Goal: Task Accomplishment & Management: Use online tool/utility

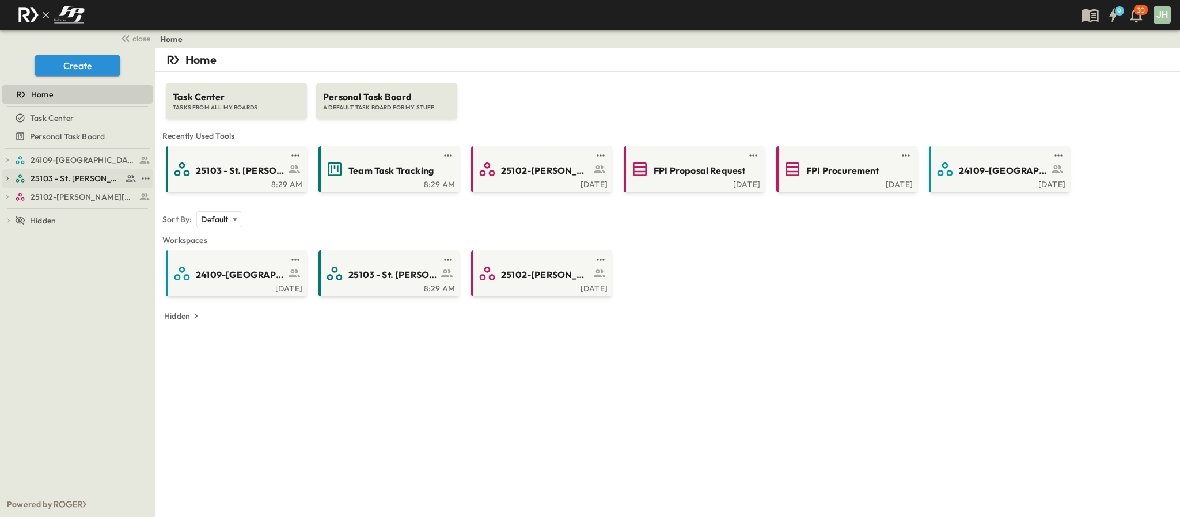
click at [56, 181] on span "25103 - St. [PERSON_NAME] Phase 2" at bounding box center [77, 179] width 92 height 12
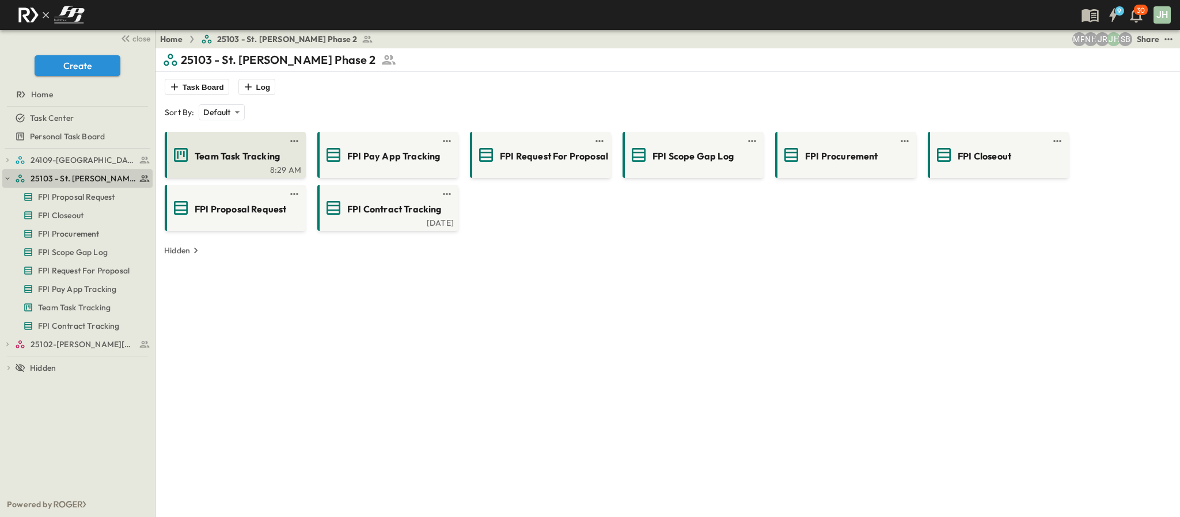
click at [273, 151] on span "Team Task Tracking" at bounding box center [237, 156] width 85 height 13
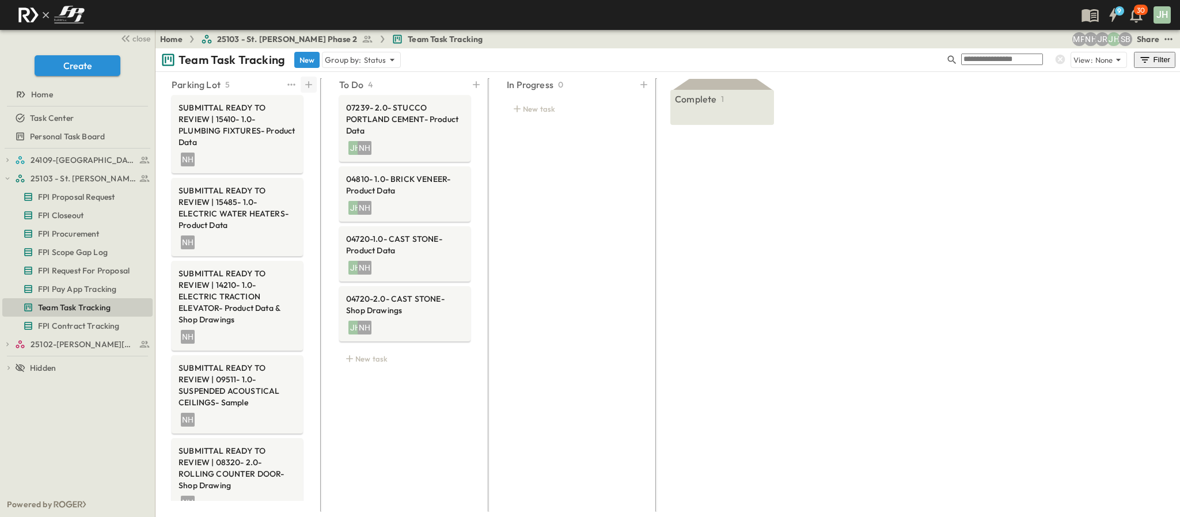
click at [311, 85] on icon at bounding box center [309, 85] width 12 height 12
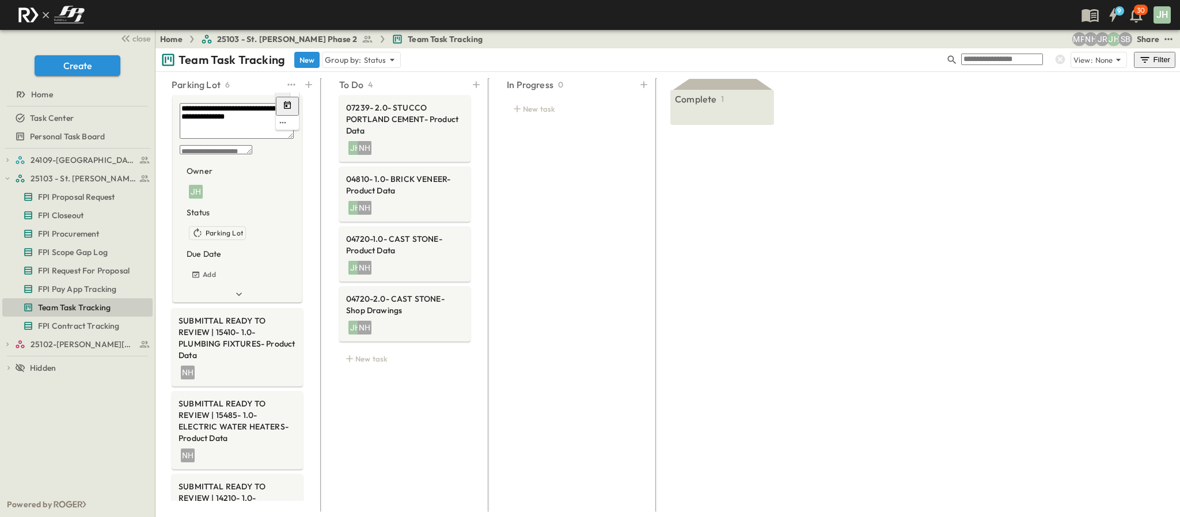
click at [203, 185] on div "JH" at bounding box center [196, 192] width 14 height 14
click at [332, 268] on div "NH [PERSON_NAME]" at bounding box center [358, 275] width 162 height 14
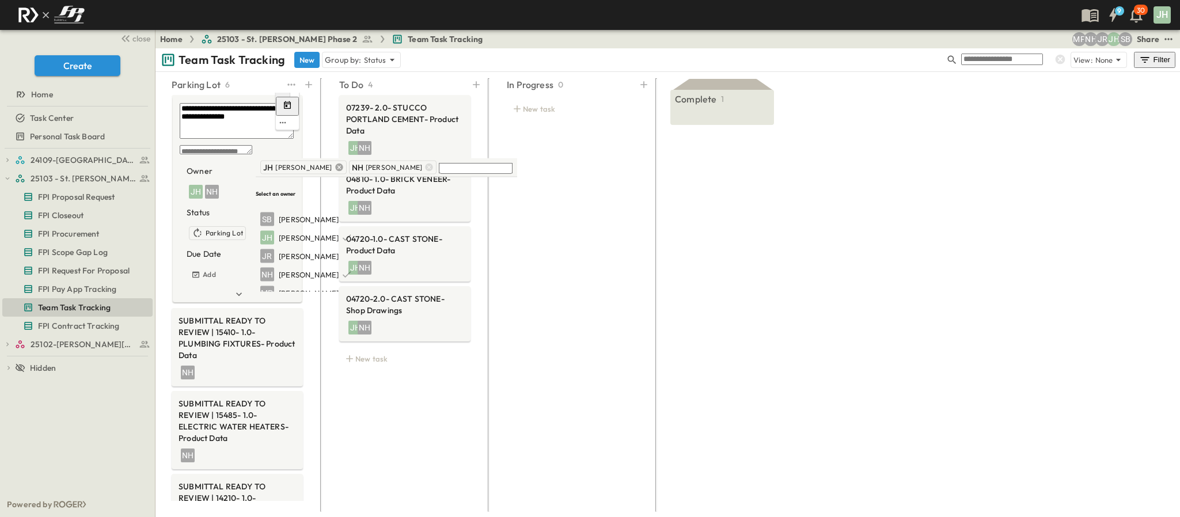
click at [335, 169] on icon at bounding box center [338, 167] width 7 height 7
click at [180, 109] on textarea "**********" at bounding box center [237, 121] width 114 height 36
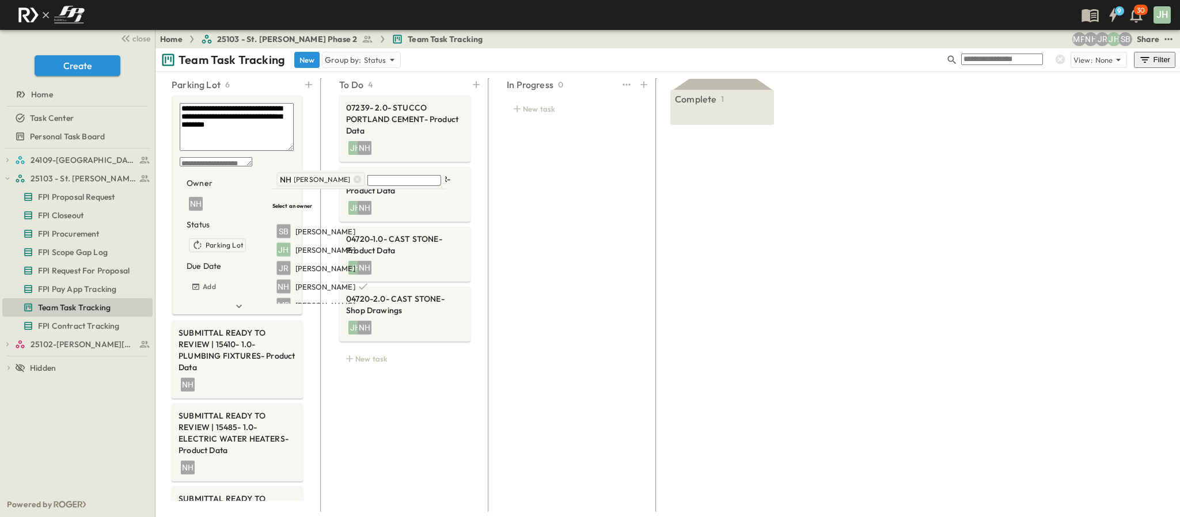
type textarea "**********"
click at [527, 251] on div "In Progress 0 New task" at bounding box center [572, 291] width 159 height 434
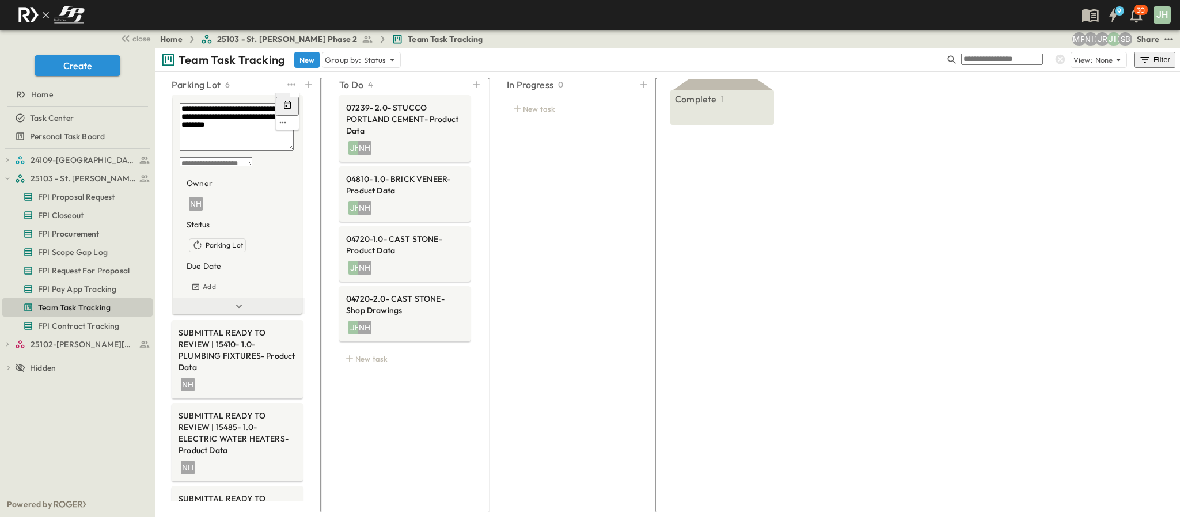
click at [235, 301] on icon at bounding box center [239, 307] width 12 height 12
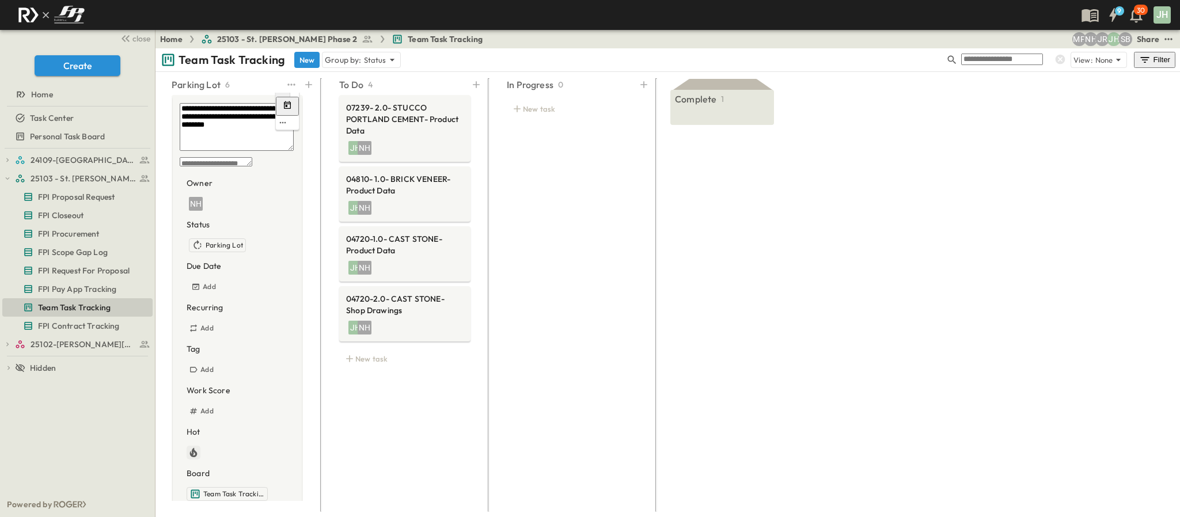
click at [199, 447] on icon "button" at bounding box center [194, 453] width 12 height 12
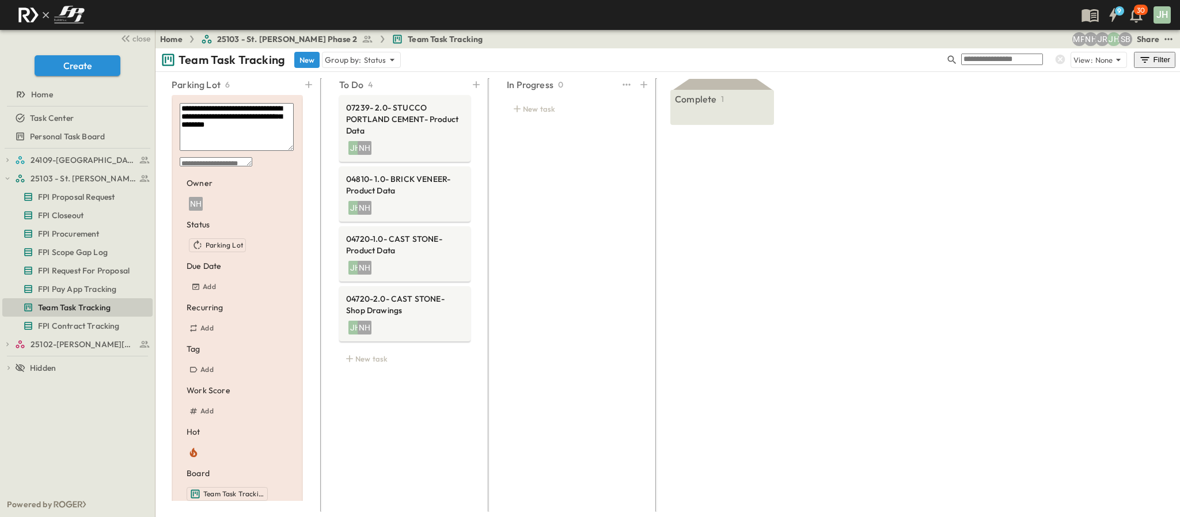
click at [530, 207] on div "In Progress 0 New task" at bounding box center [572, 291] width 159 height 434
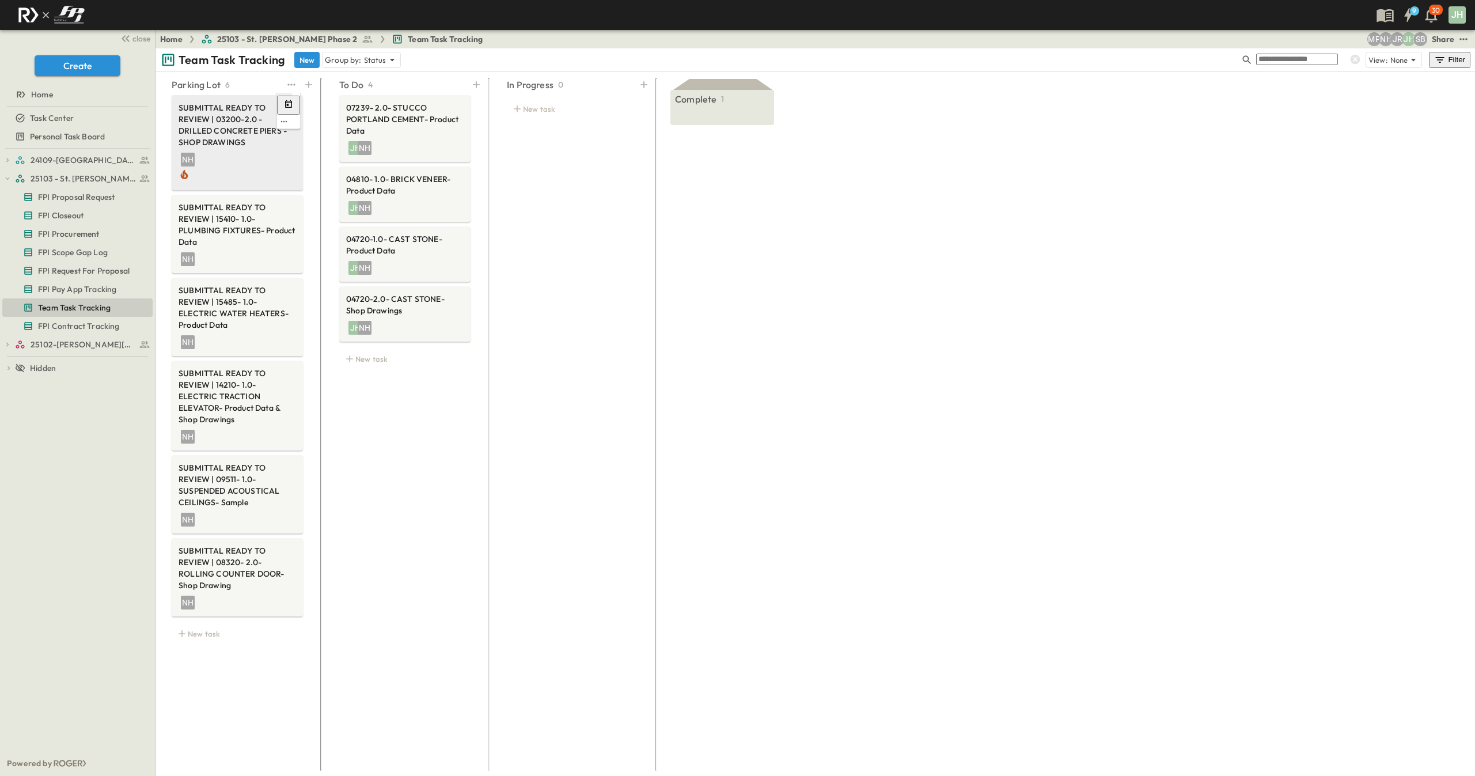
click at [280, 156] on div "NH" at bounding box center [236, 166] width 117 height 33
click at [5, 516] on hr at bounding box center [5, 785] width 1 height 1
click at [10, 178] on icon "button" at bounding box center [7, 178] width 8 height 8
